Goal: Information Seeking & Learning: Understand process/instructions

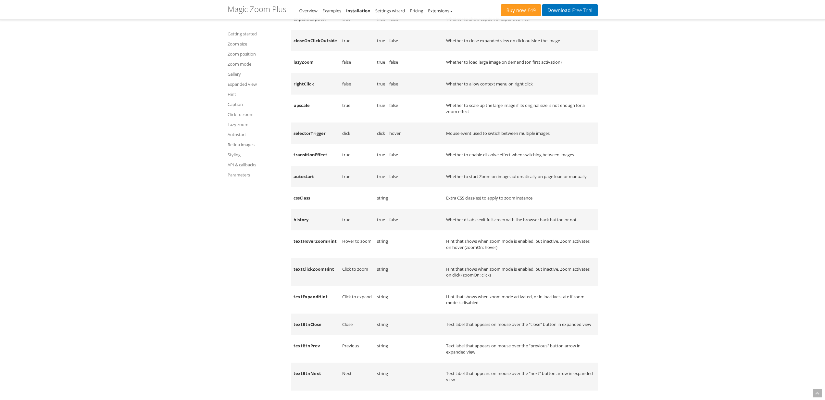
click at [320, 95] on td "rightClick" at bounding box center [315, 84] width 49 height 22
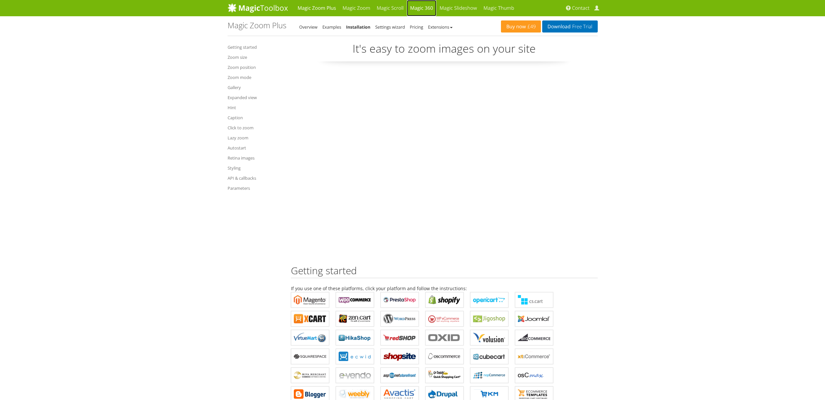
click at [419, 7] on link "Magic 360" at bounding box center [422, 8] width 30 height 16
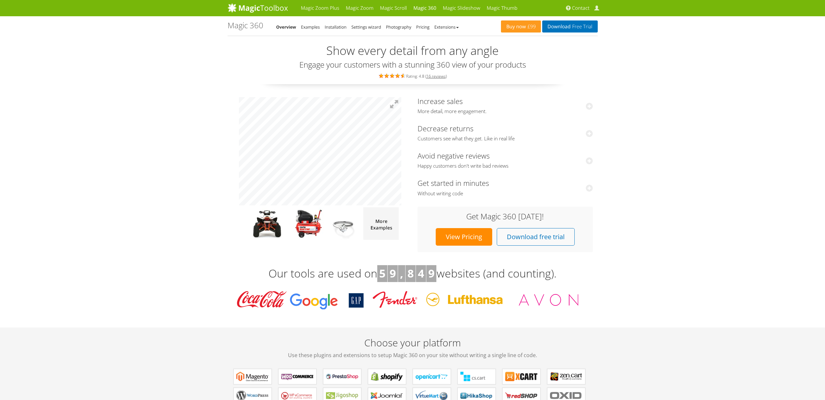
click at [341, 23] on li "Installation" at bounding box center [336, 27] width 22 height 8
click at [341, 26] on link "Installation" at bounding box center [336, 27] width 22 height 6
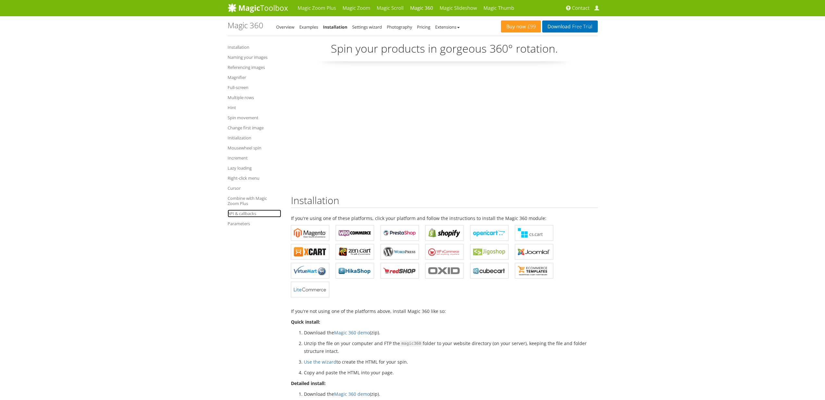
click at [241, 212] on link "API & callbacks" at bounding box center [255, 214] width 54 height 8
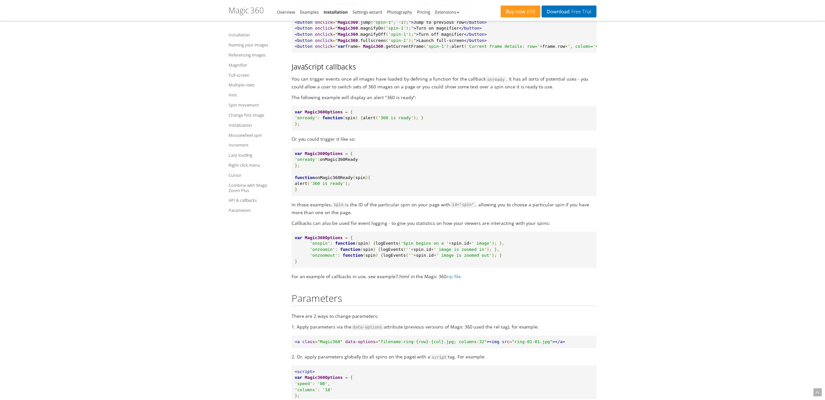
scroll to position [6048, 0]
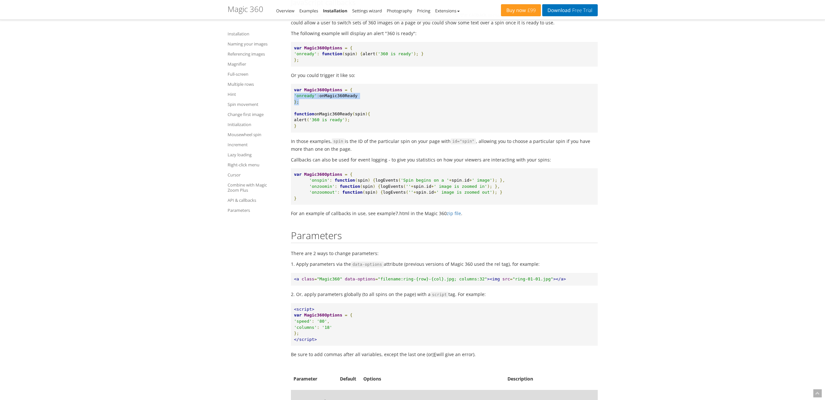
drag, startPoint x: 294, startPoint y: 157, endPoint x: 348, endPoint y: 163, distance: 54.6
click at [348, 133] on pre "var Magic360Options = { 'onready' : onMagic360Ready }; function onMagic360Ready…" at bounding box center [444, 108] width 307 height 49
click at [368, 116] on span "){" at bounding box center [367, 113] width 5 height 5
click at [363, 116] on span "spin" at bounding box center [360, 113] width 10 height 5
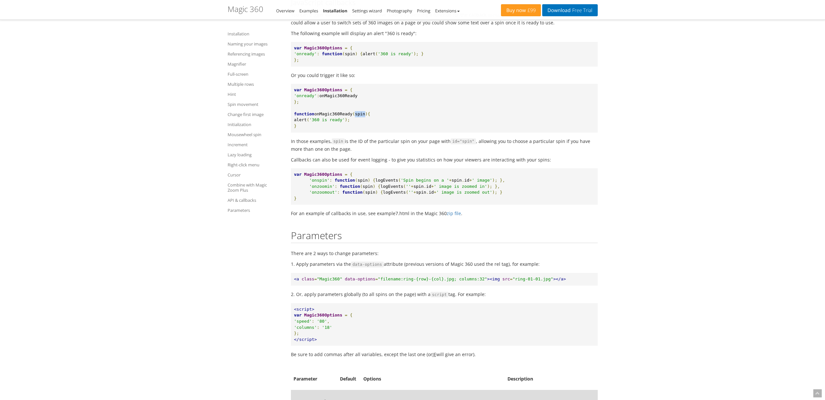
click at [363, 116] on span "spin" at bounding box center [360, 113] width 10 height 5
click at [332, 116] on span "onMagic360Ready" at bounding box center [333, 113] width 38 height 5
click at [330, 122] on span "'360 is ready'" at bounding box center [327, 119] width 36 height 5
click at [330, 133] on pre "var Magic360Options = { 'onready' : onMagic360Ready }; function onMagic360Ready…" at bounding box center [444, 108] width 307 height 49
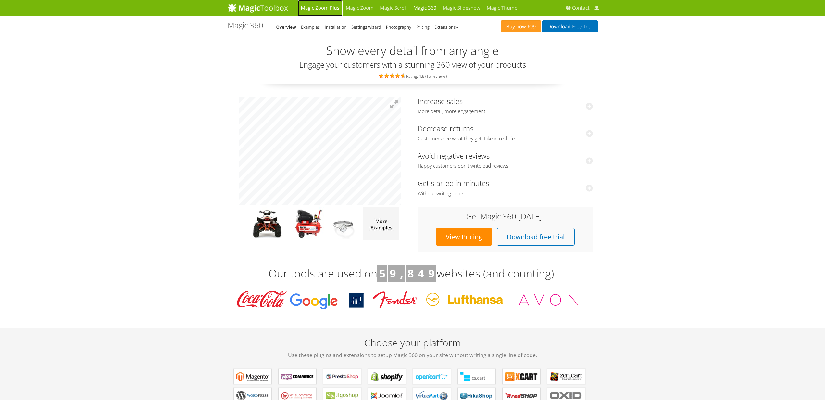
click at [330, 12] on link "Magic Zoom Plus" at bounding box center [320, 8] width 45 height 16
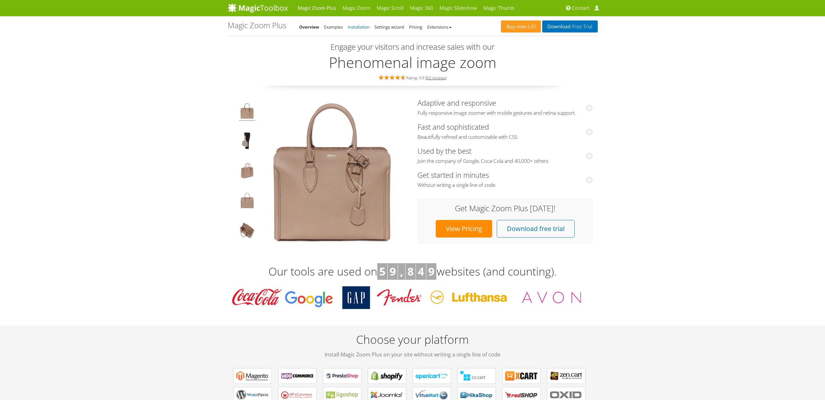
click at [356, 29] on link "Installation" at bounding box center [359, 27] width 22 height 6
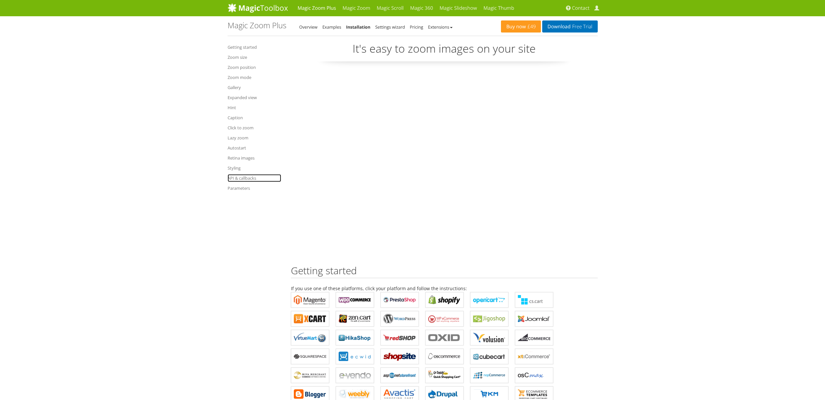
click at [245, 180] on link "API & callbacks" at bounding box center [255, 178] width 54 height 8
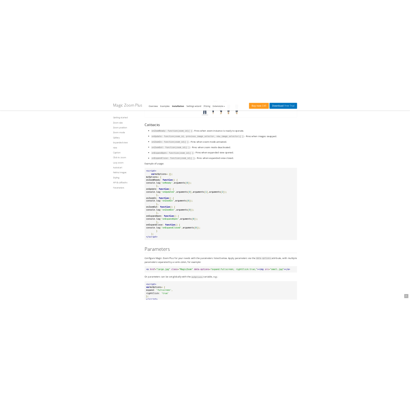
scroll to position [7278, 0]
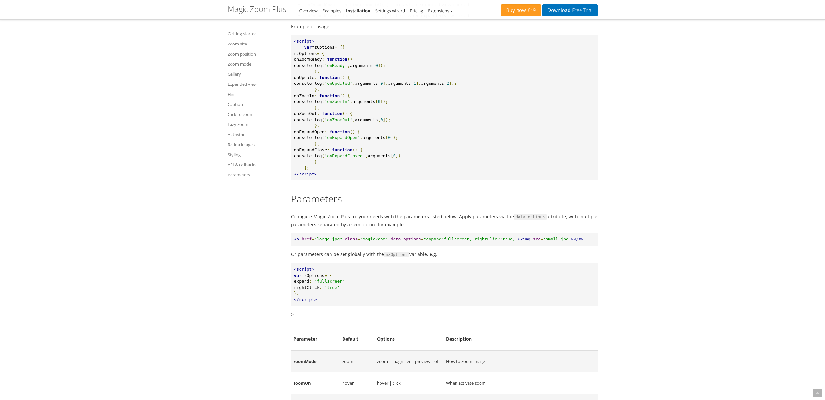
click at [321, 62] on span "onZoomReady" at bounding box center [308, 59] width 28 height 5
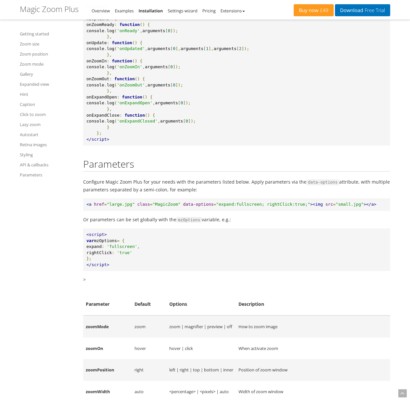
scroll to position [7352, 0]
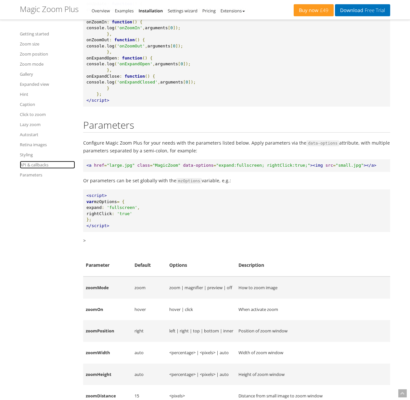
click at [38, 163] on link "API & callbacks" at bounding box center [47, 165] width 55 height 8
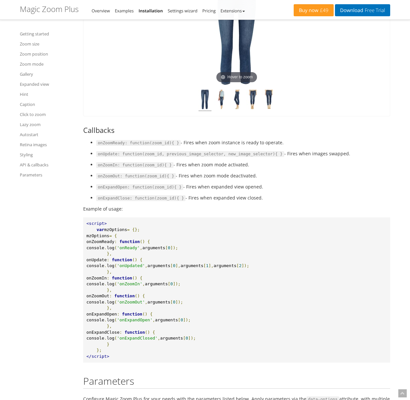
scroll to position [7300, 0]
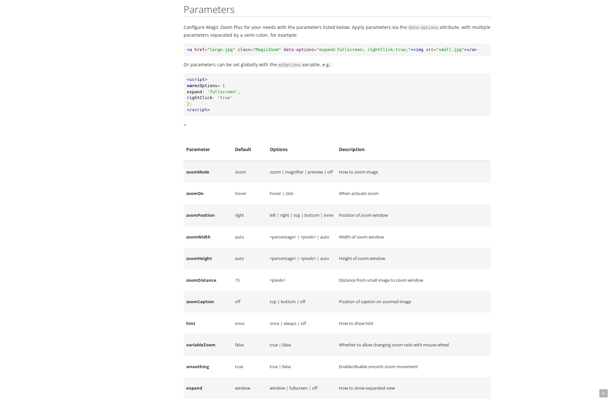
scroll to position [7300, 0]
